Goal: Task Accomplishment & Management: Use online tool/utility

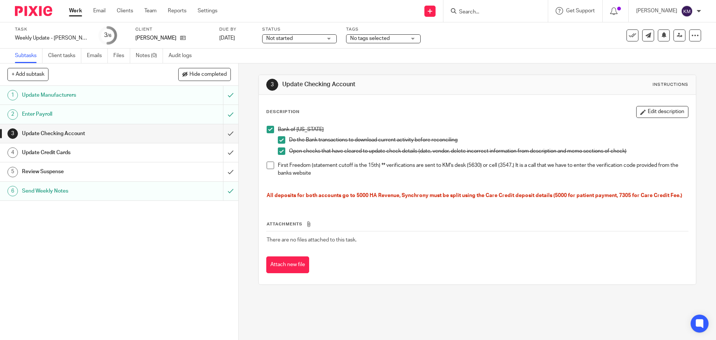
click at [269, 166] on span at bounding box center [270, 165] width 7 height 7
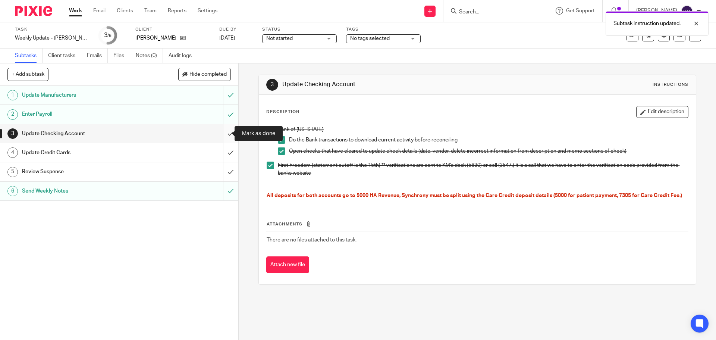
click at [221, 133] on input "submit" at bounding box center [119, 133] width 238 height 19
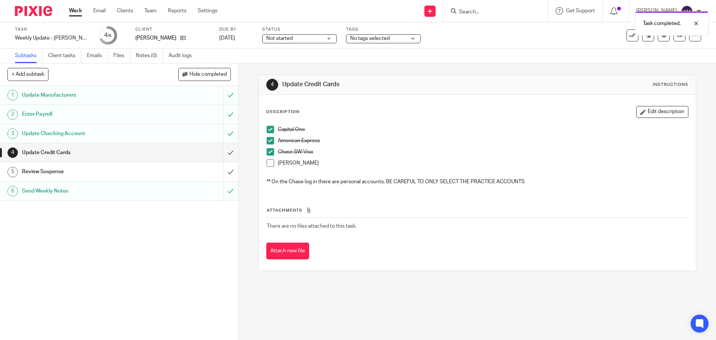
click at [270, 162] on span at bounding box center [270, 162] width 7 height 7
click at [222, 152] on input "submit" at bounding box center [119, 152] width 238 height 19
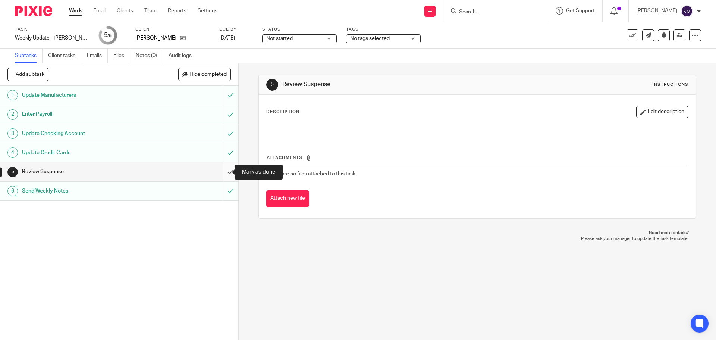
click at [228, 173] on input "submit" at bounding box center [119, 171] width 238 height 19
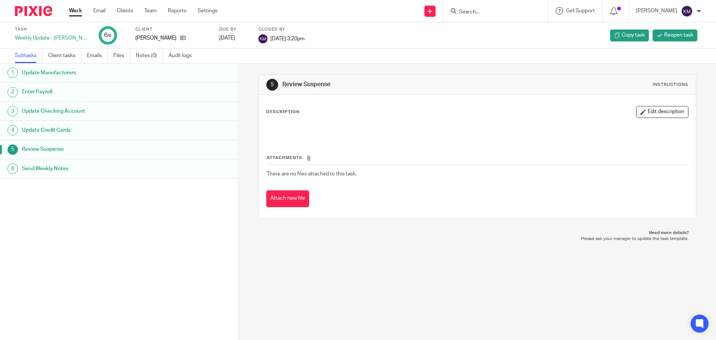
click at [165, 172] on div "Send Weekly Notes" at bounding box center [126, 168] width 209 height 11
drag, startPoint x: 309, startPoint y: 129, endPoint x: 330, endPoint y: 127, distance: 21.3
click at [330, 127] on p "Weekly Notes PW: r7PsA4" at bounding box center [477, 129] width 421 height 7
copy p "r7PsA4"
click at [73, 10] on link "Work" at bounding box center [75, 10] width 13 height 7
